Goal: Information Seeking & Learning: Learn about a topic

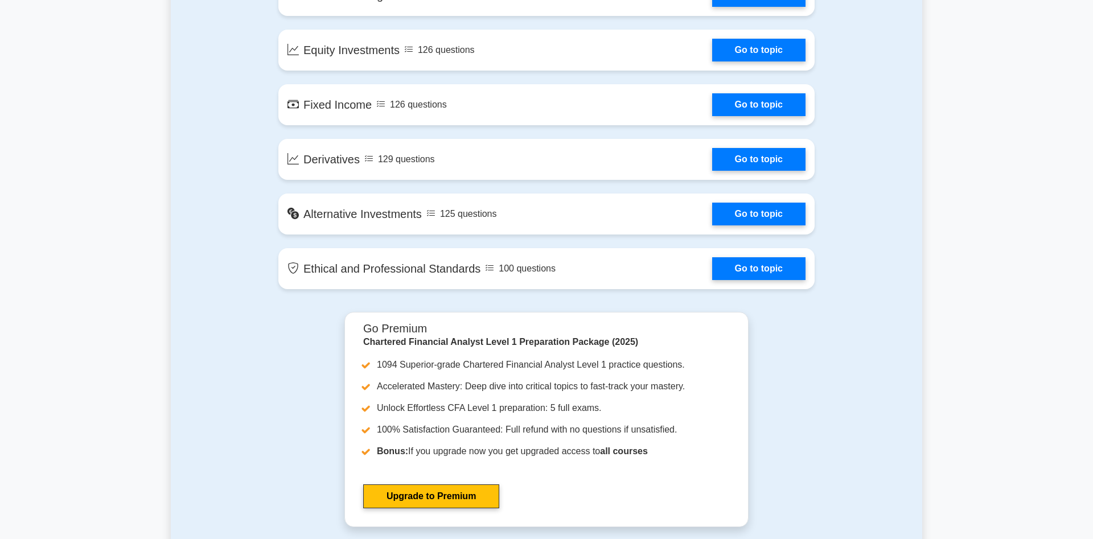
scroll to position [929, 0]
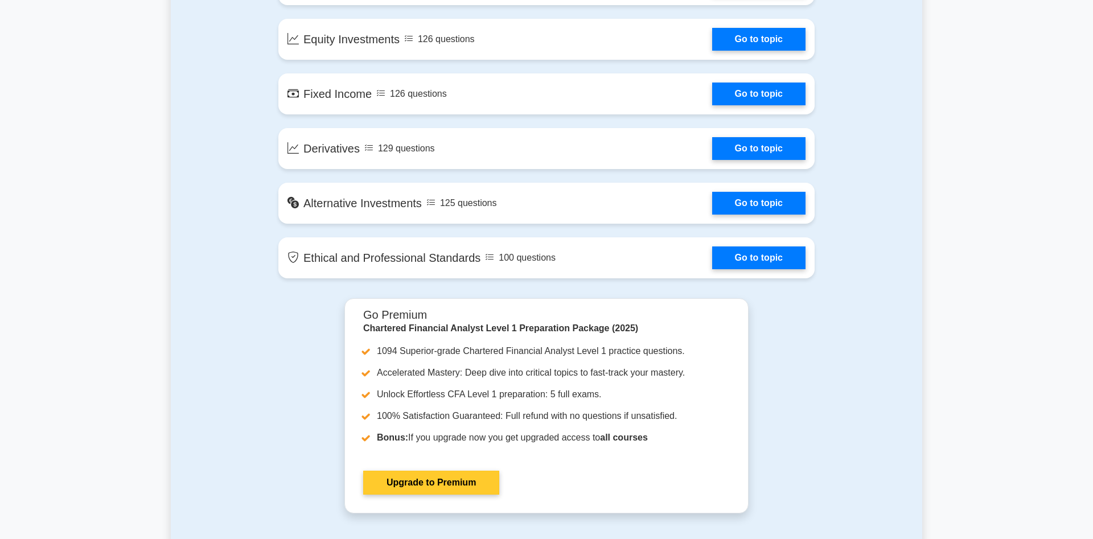
click at [430, 490] on link "Upgrade to Premium" at bounding box center [431, 483] width 136 height 24
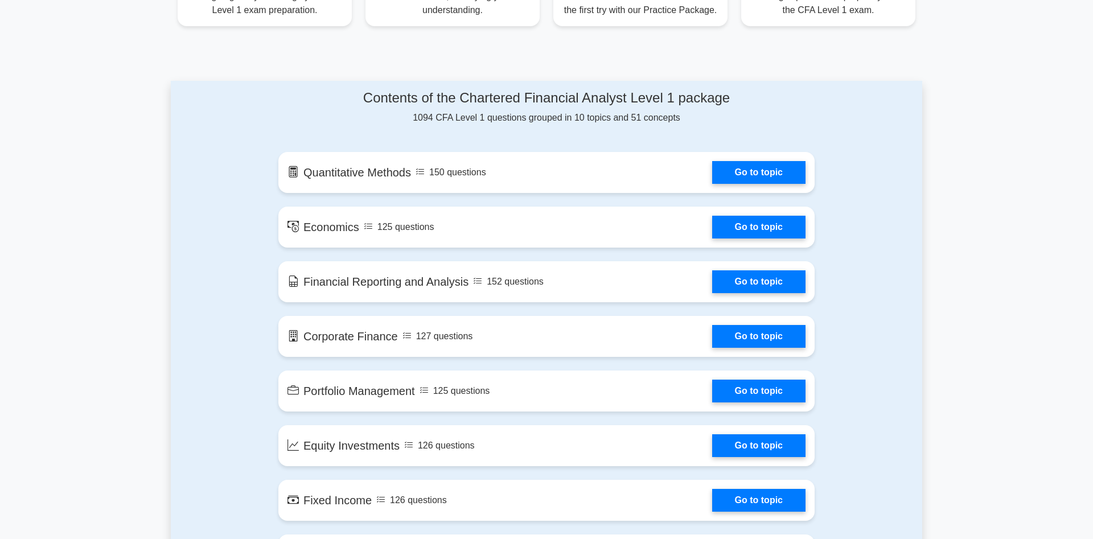
scroll to position [174, 0]
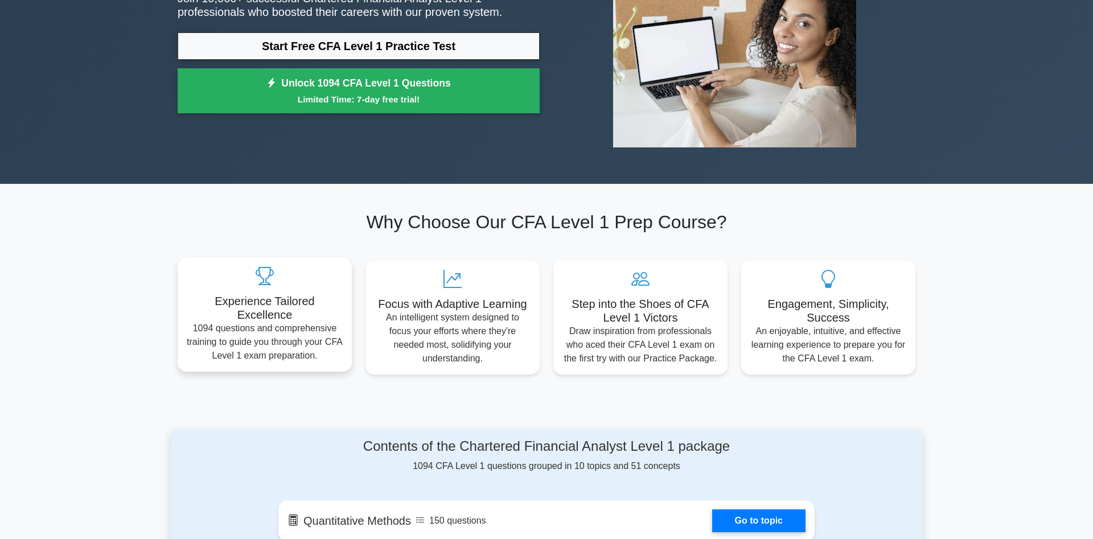
click at [252, 318] on div "Experience Tailored Excellence 1094 questions and comprehensive training to gui…" at bounding box center [265, 315] width 174 height 114
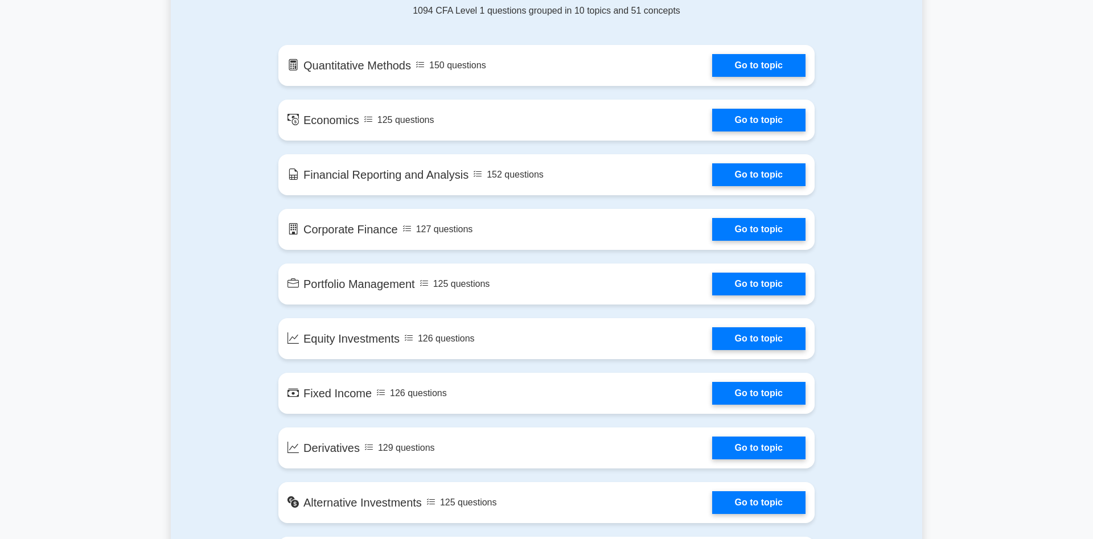
scroll to position [697, 0]
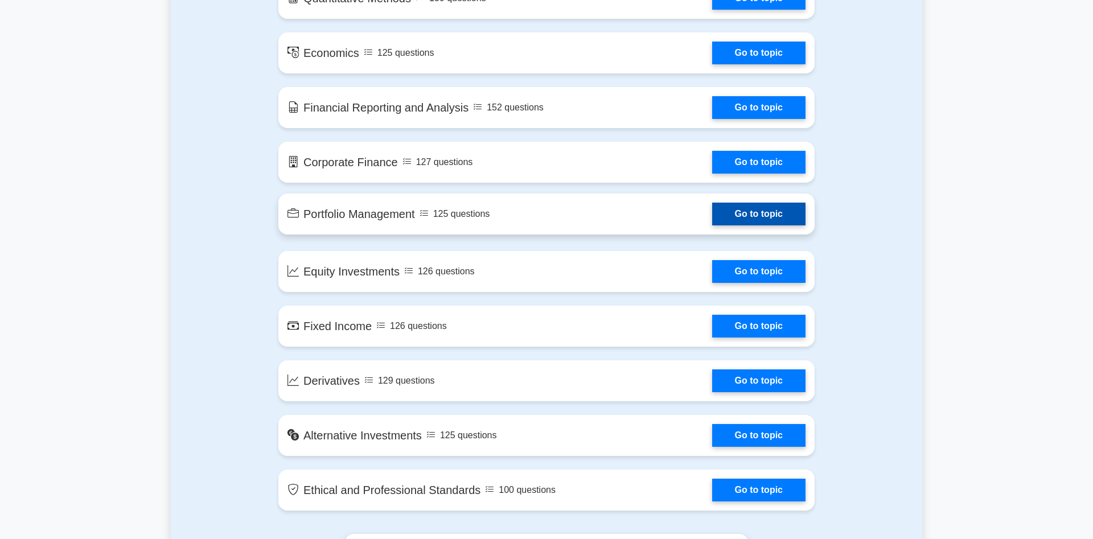
click at [736, 216] on link "Go to topic" at bounding box center [758, 214] width 93 height 23
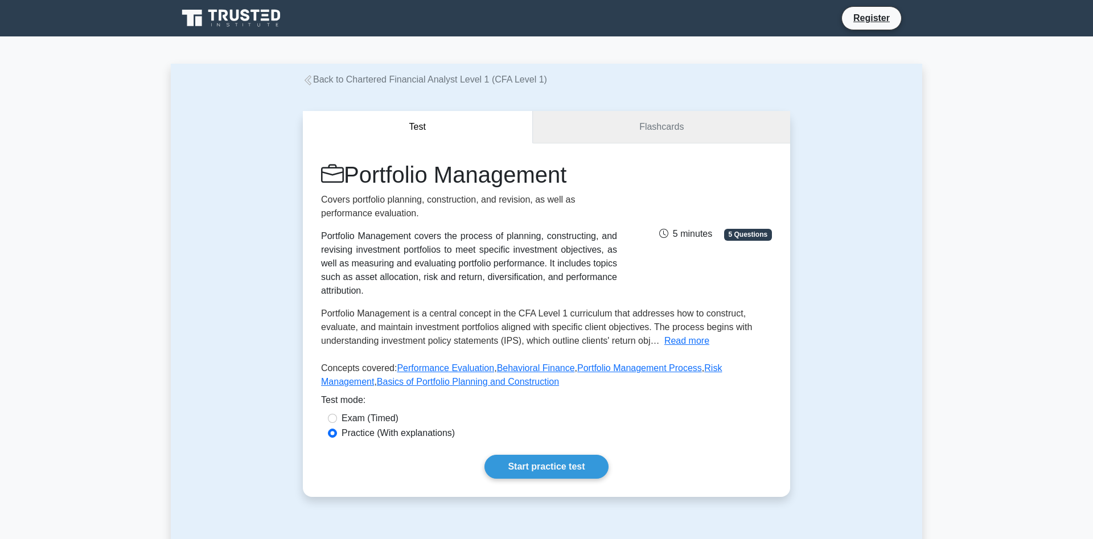
click at [681, 117] on link "Flashcards" at bounding box center [661, 127] width 257 height 32
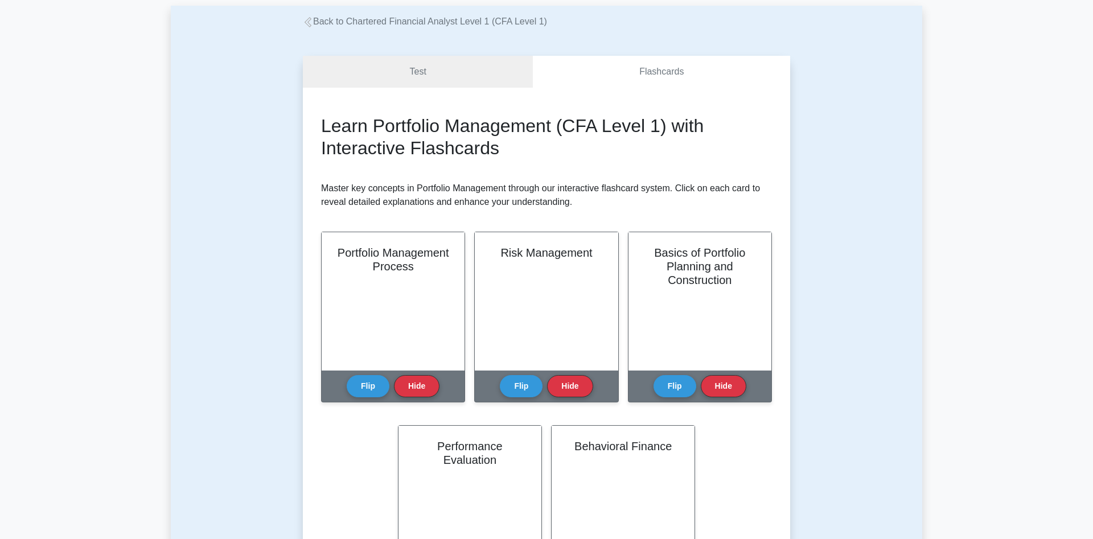
scroll to position [174, 0]
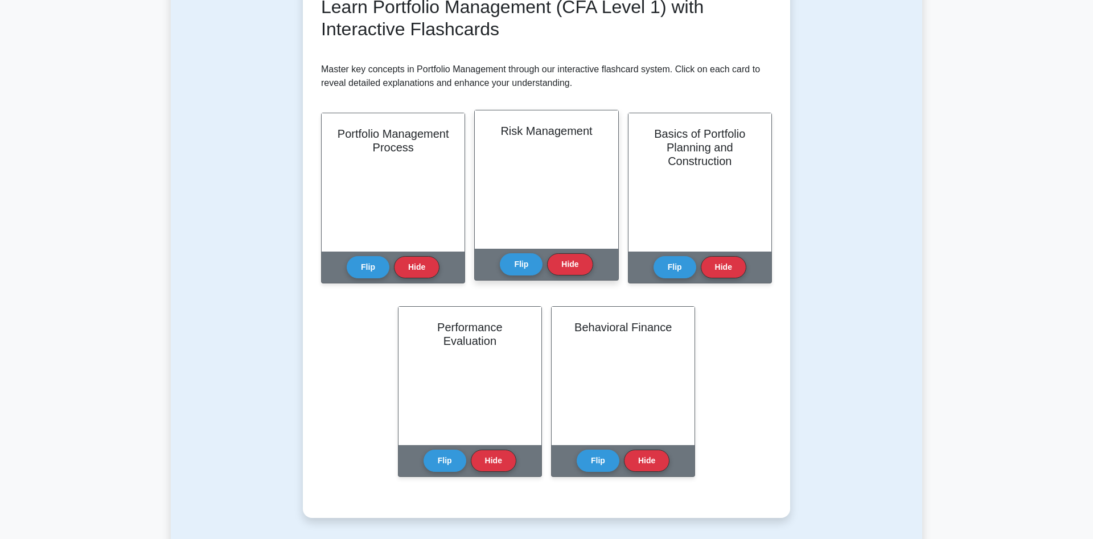
click at [550, 202] on div "Risk Management" at bounding box center [546, 179] width 143 height 138
click at [520, 270] on button "Flip" at bounding box center [521, 264] width 43 height 22
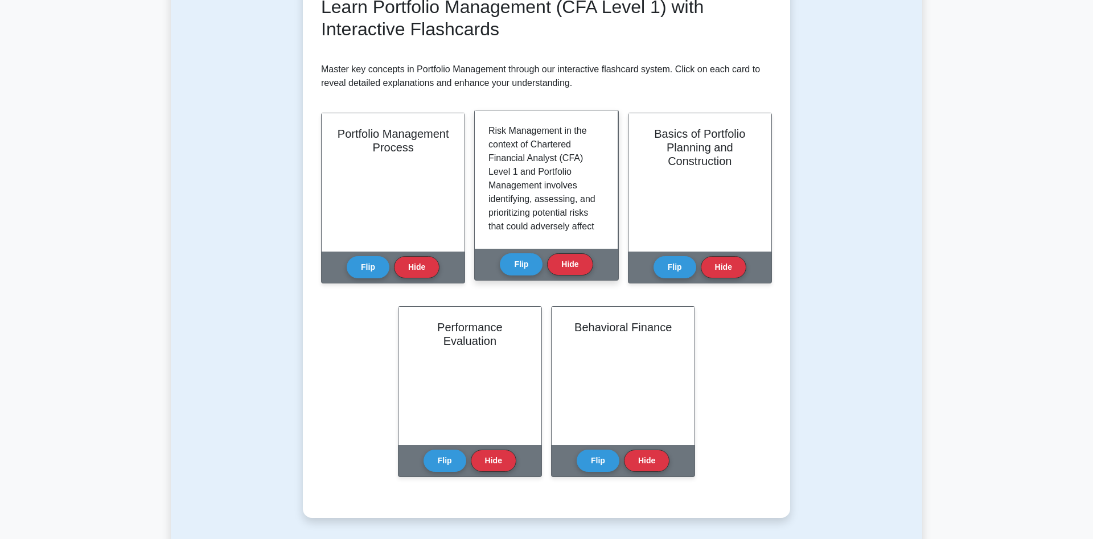
click at [563, 188] on p "Risk Management in the context of Chartered Financial Analyst (CFA) Level 1 and…" at bounding box center [543, 219] width 111 height 191
click at [519, 271] on button "Flip" at bounding box center [521, 264] width 43 height 22
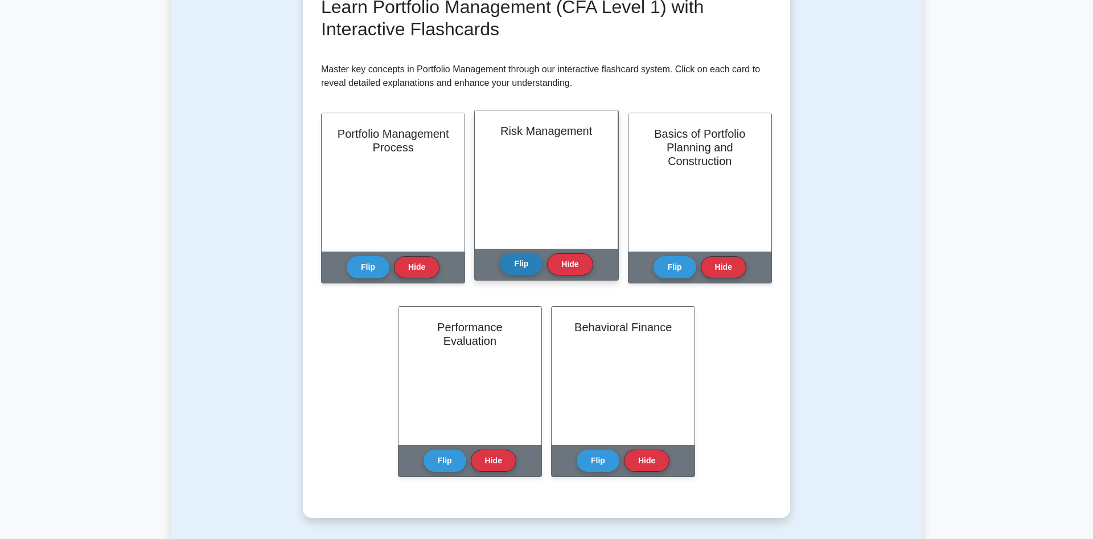
click at [519, 271] on button "Flip" at bounding box center [521, 264] width 43 height 22
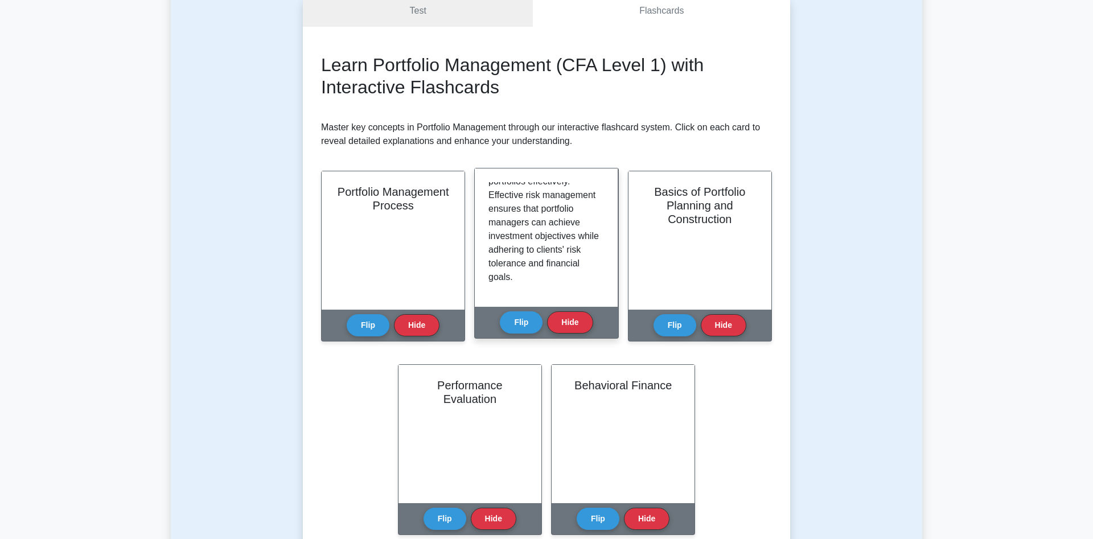
scroll to position [581, 0]
